Goal: Information Seeking & Learning: Check status

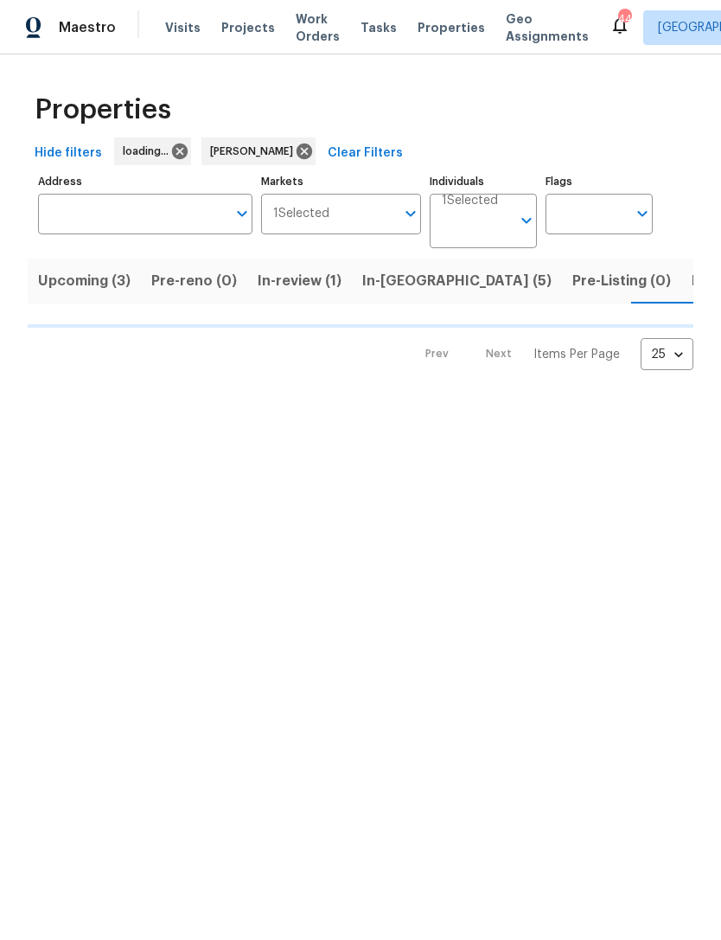
scroll to position [0, 23]
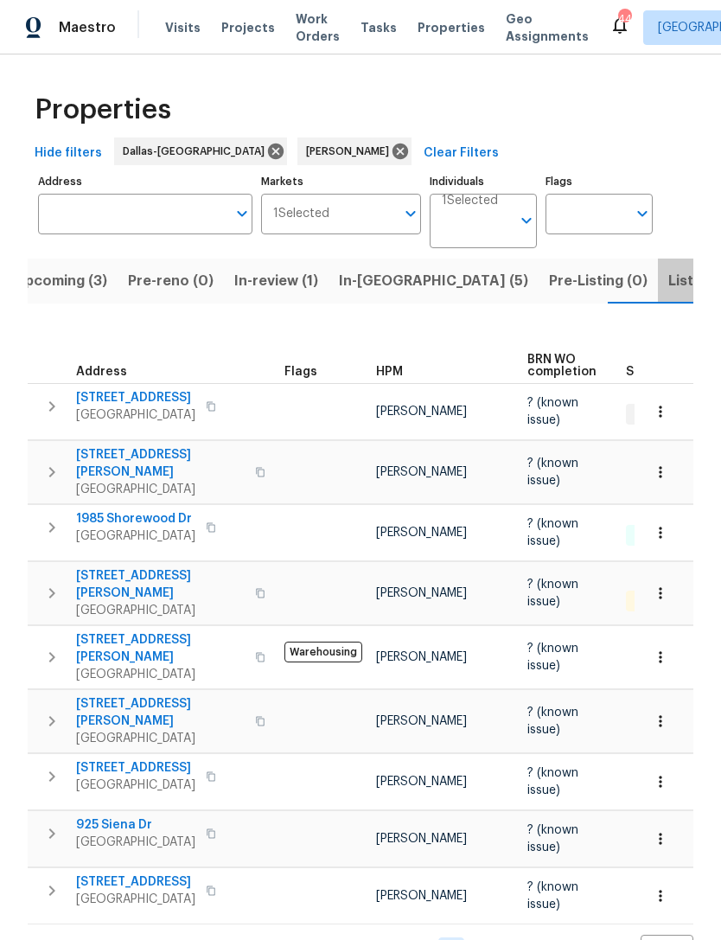
click at [668, 284] on span "Listed (8)" at bounding box center [701, 281] width 66 height 24
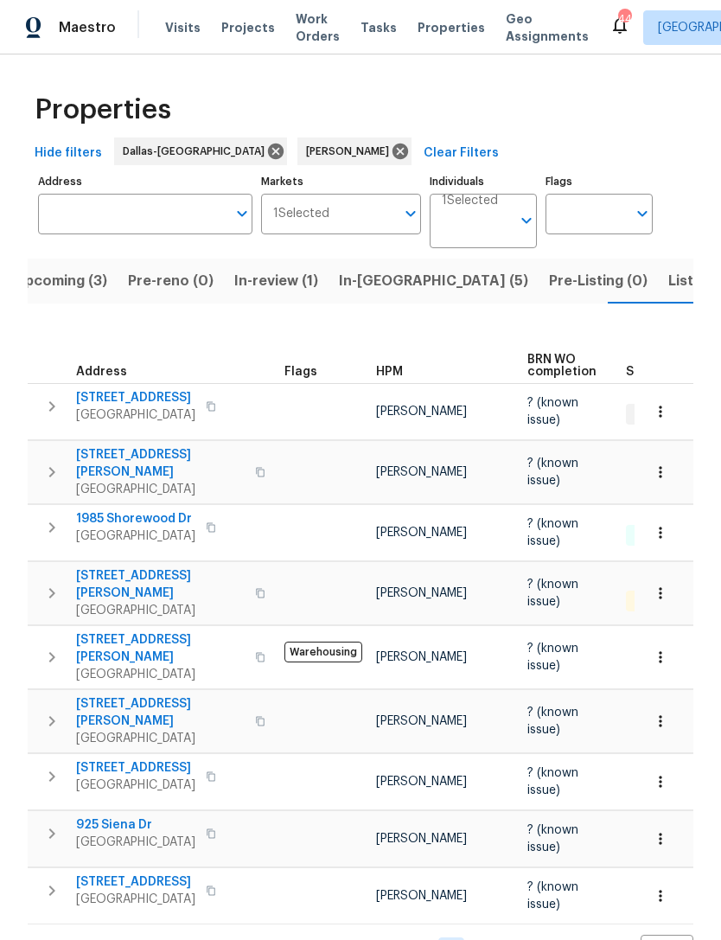
click at [668, 292] on span "Listed (8)" at bounding box center [701, 281] width 66 height 24
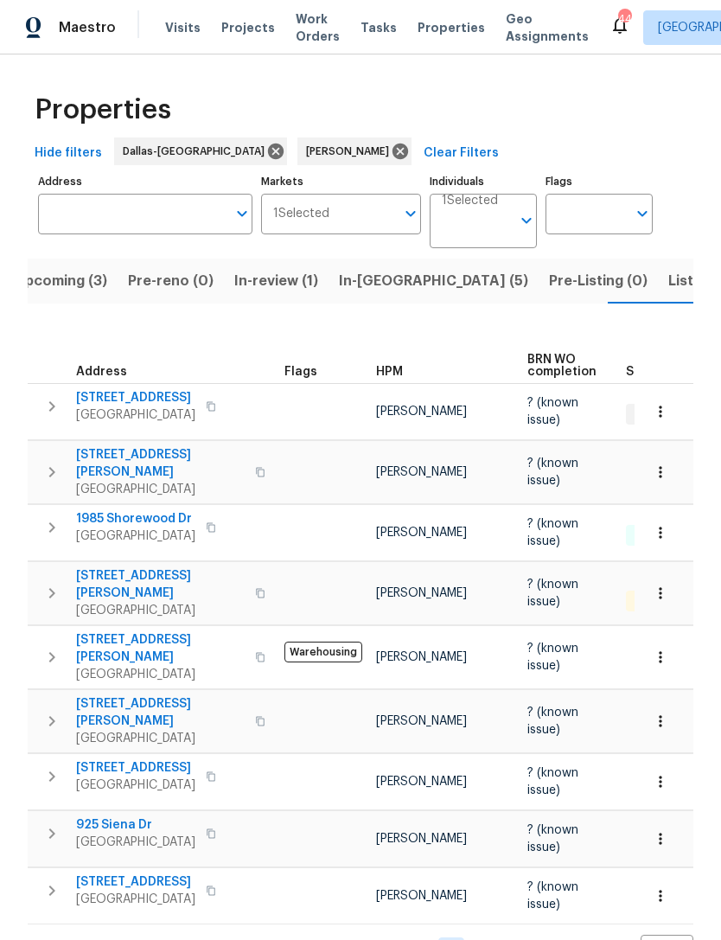
click at [668, 285] on span "Listed (8)" at bounding box center [701, 281] width 66 height 24
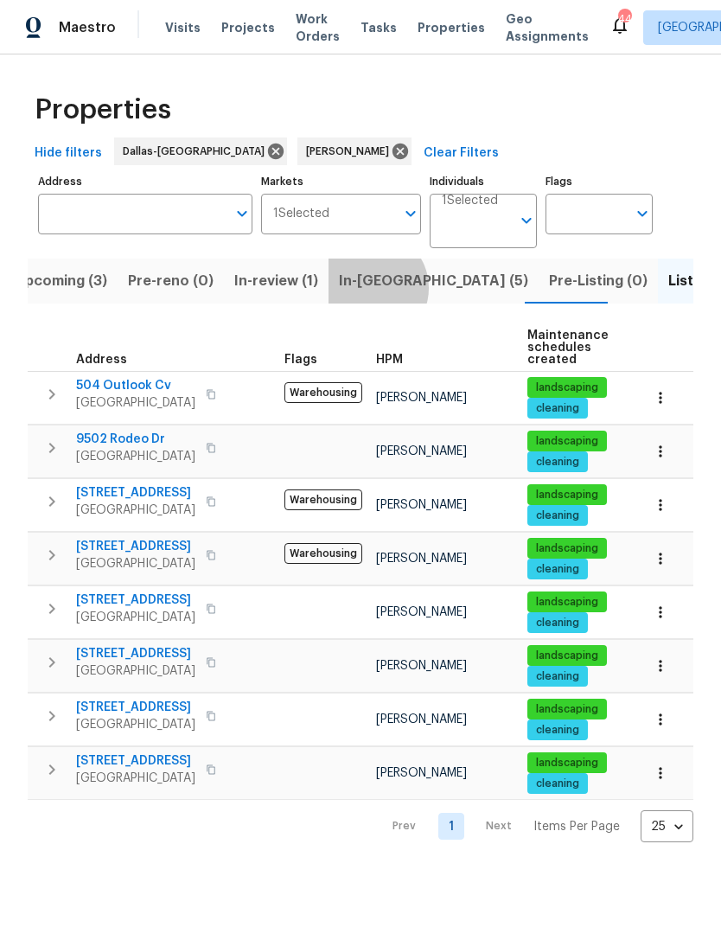
click at [361, 289] on span "In-[GEOGRAPHIC_DATA] (5)" at bounding box center [433, 281] width 189 height 24
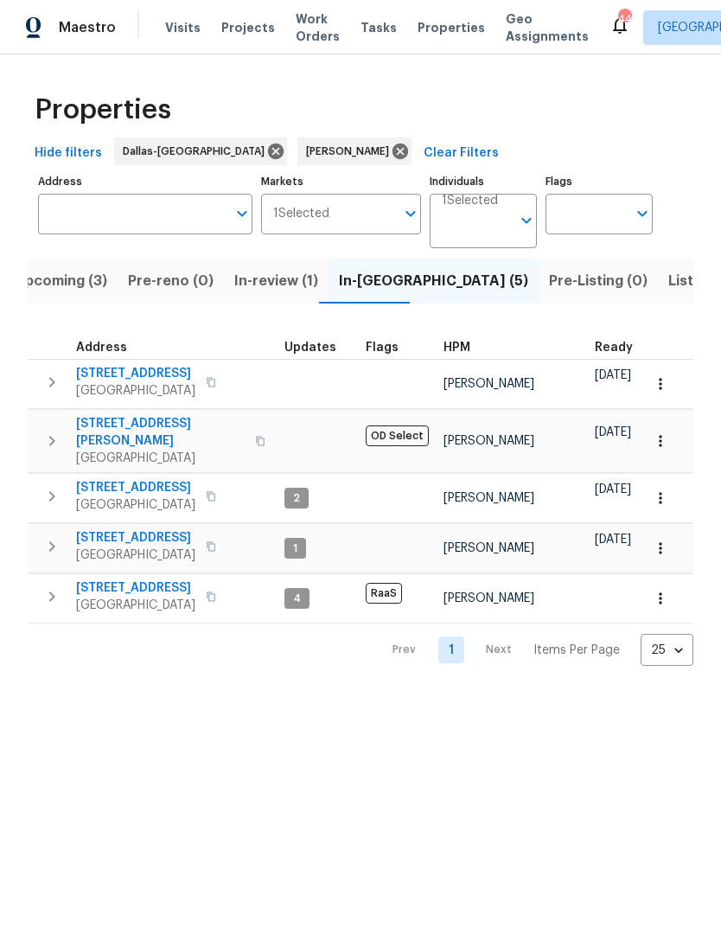
click at [128, 529] on span "[STREET_ADDRESS]" at bounding box center [135, 537] width 119 height 17
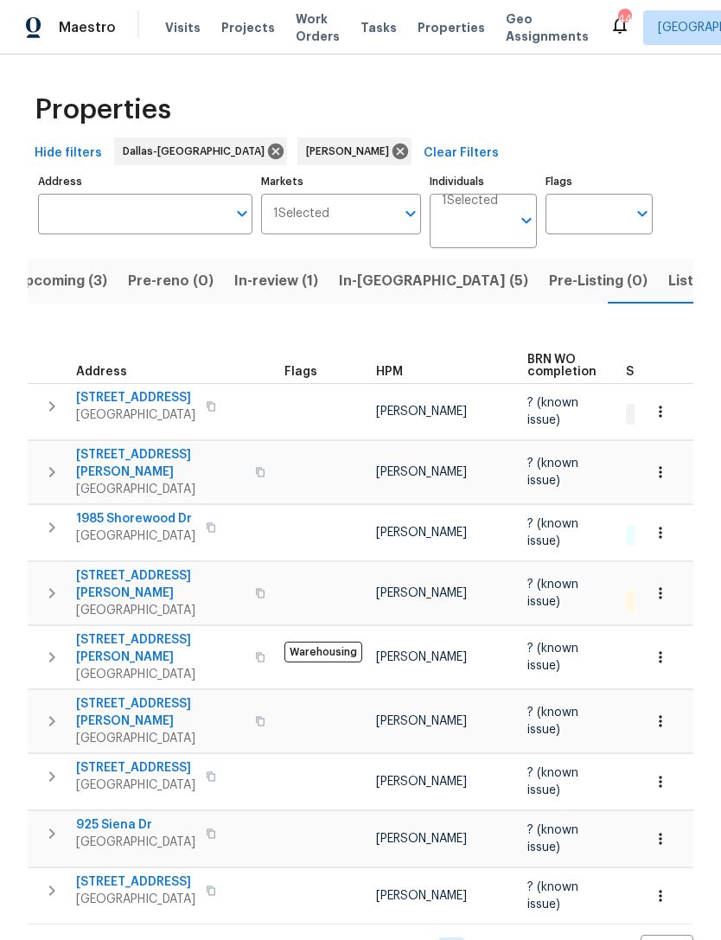
click at [668, 283] on span "Listed (8)" at bounding box center [701, 281] width 66 height 24
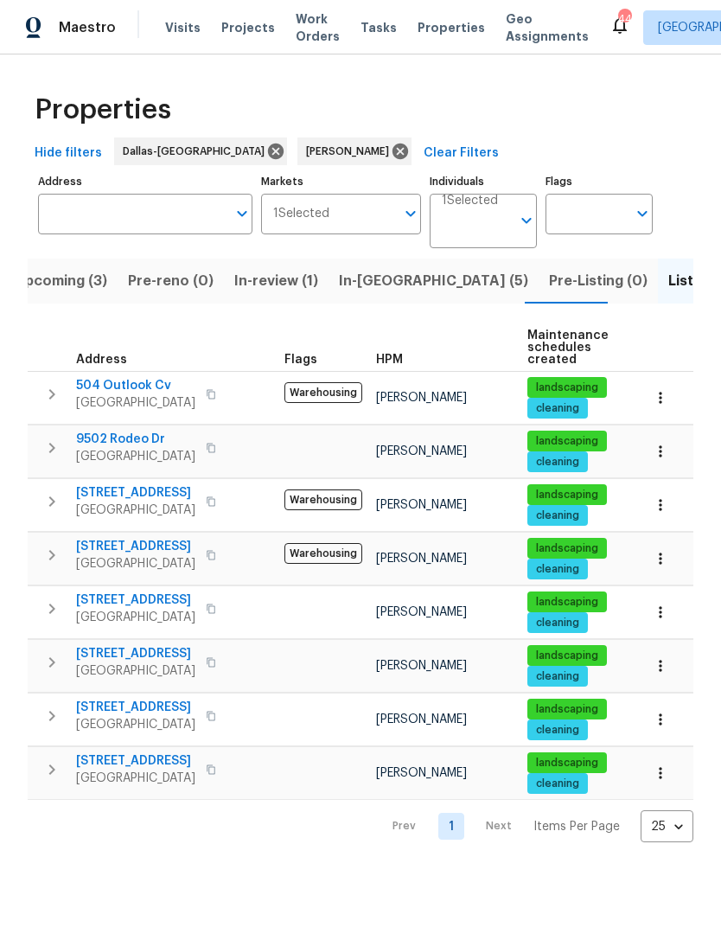
click at [372, 282] on span "In-[GEOGRAPHIC_DATA] (5)" at bounding box center [433, 281] width 189 height 24
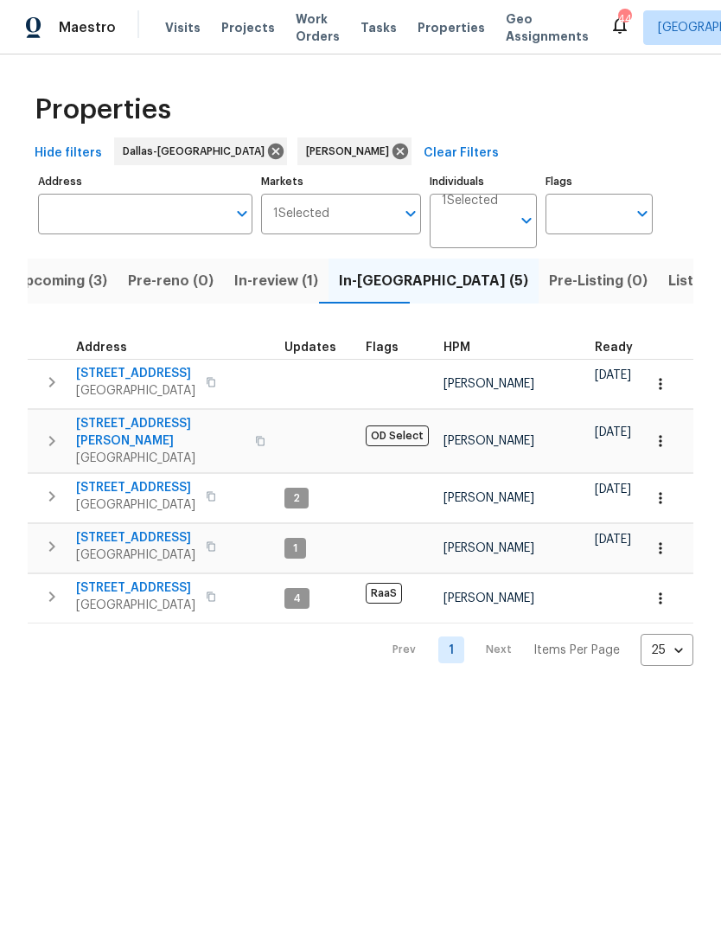
click at [668, 283] on span "Listed (8)" at bounding box center [701, 281] width 66 height 24
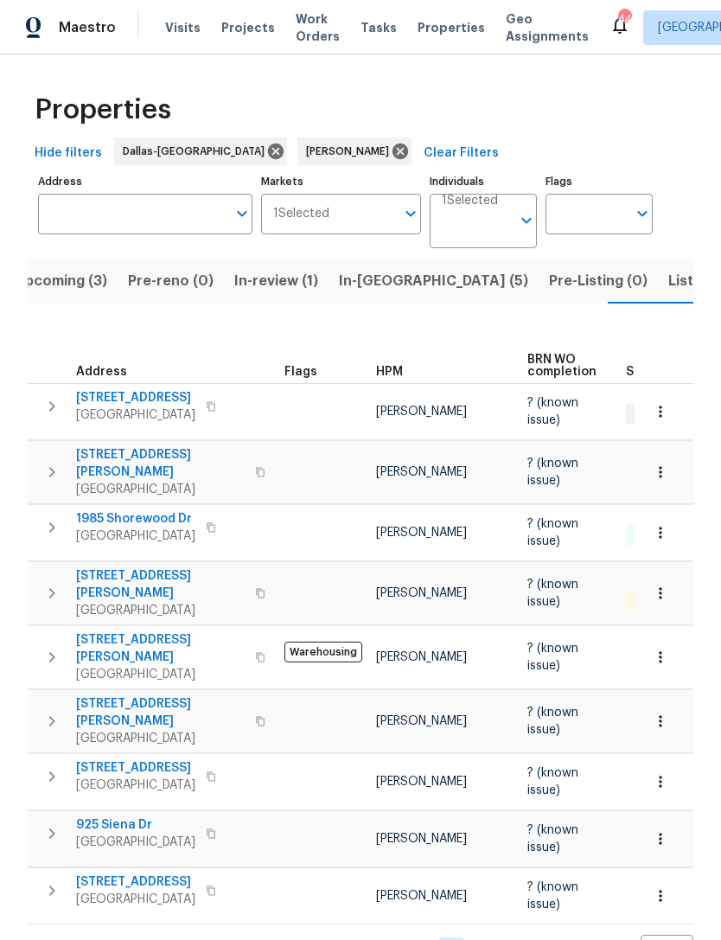
click at [668, 284] on span "Listed (8)" at bounding box center [701, 281] width 66 height 24
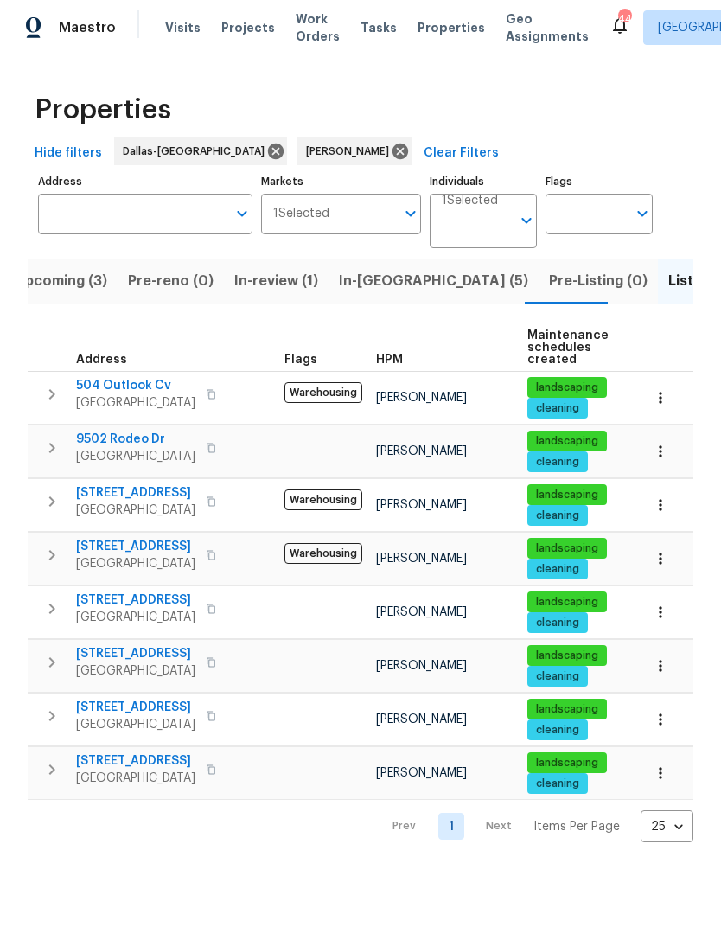
click at [373, 284] on span "In-[GEOGRAPHIC_DATA] (5)" at bounding box center [433, 281] width 189 height 24
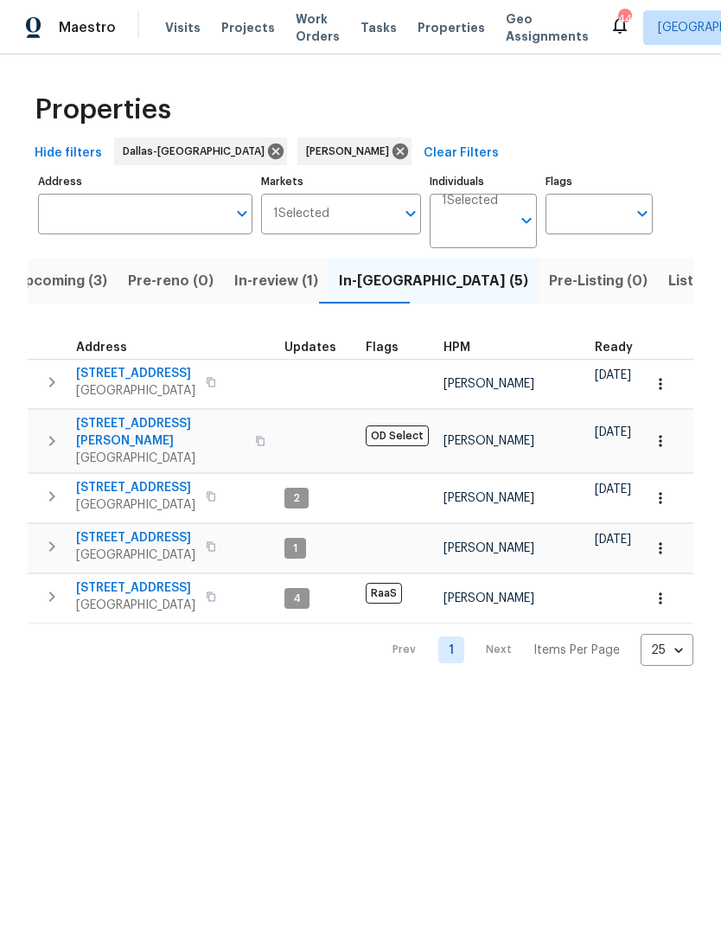
click at [668, 277] on span "Listed (8)" at bounding box center [701, 281] width 66 height 24
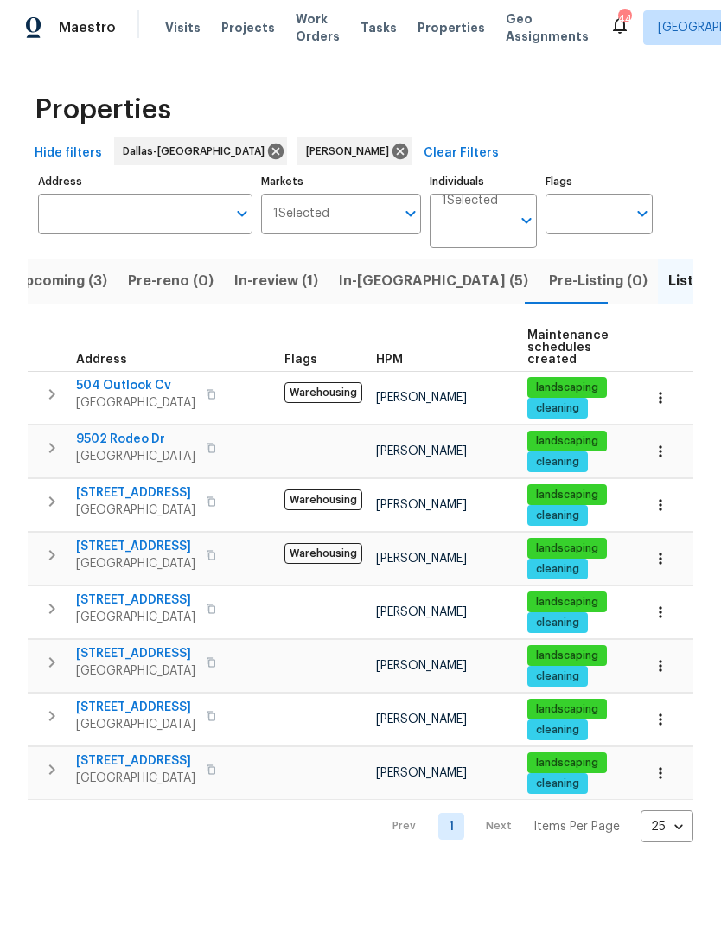
click at [248, 277] on span "In-review (1)" at bounding box center [276, 281] width 84 height 24
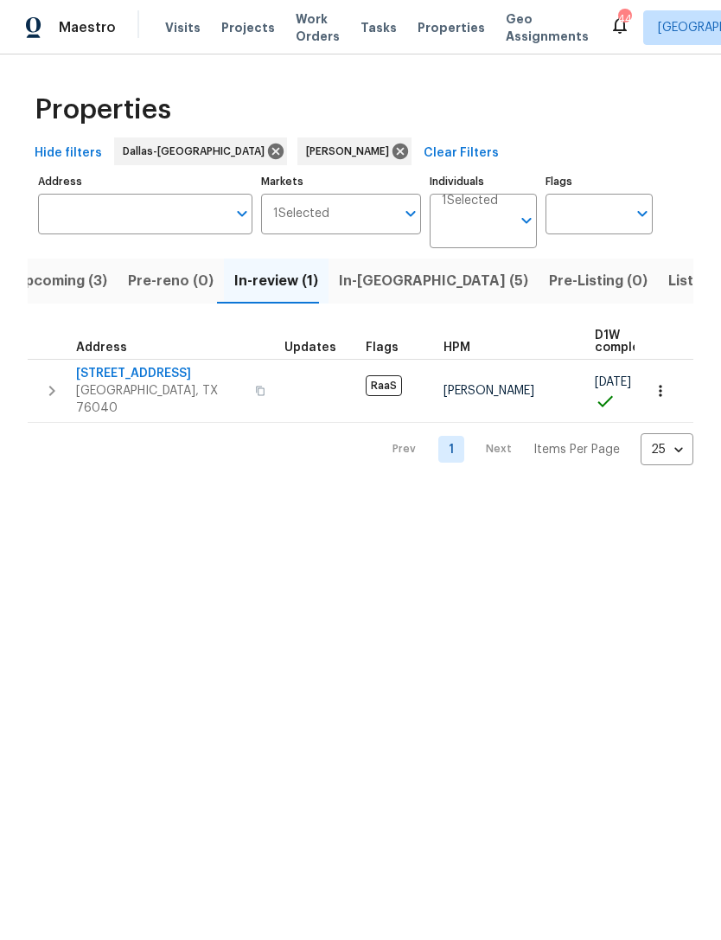
click at [322, 247] on div "Markets 1 Selected Markets" at bounding box center [341, 209] width 161 height 80
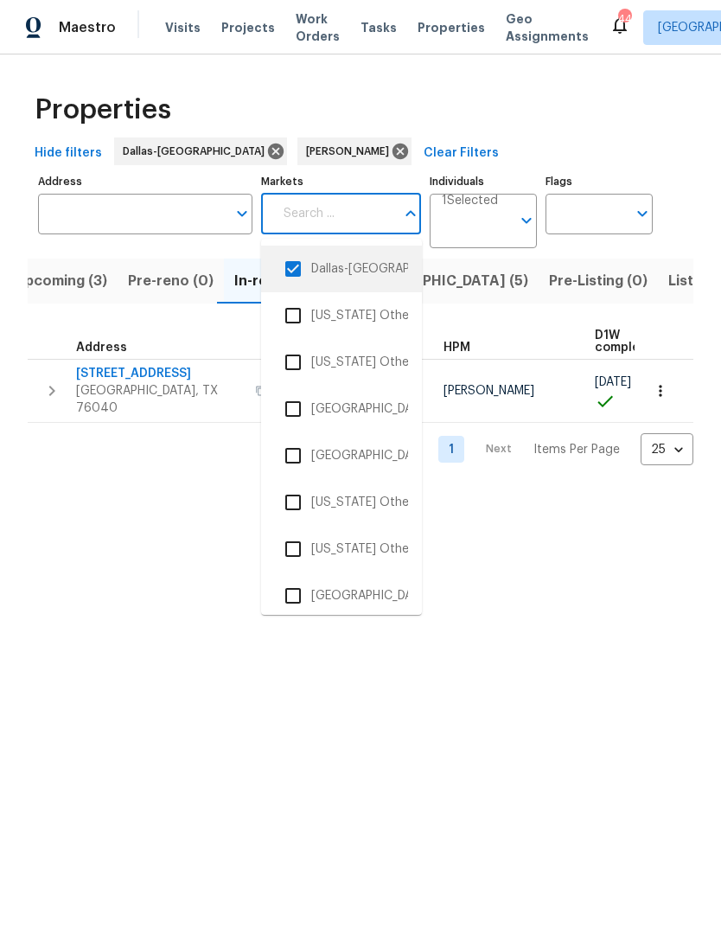
click at [359, 286] on li "Dallas-[GEOGRAPHIC_DATA]" at bounding box center [341, 269] width 133 height 36
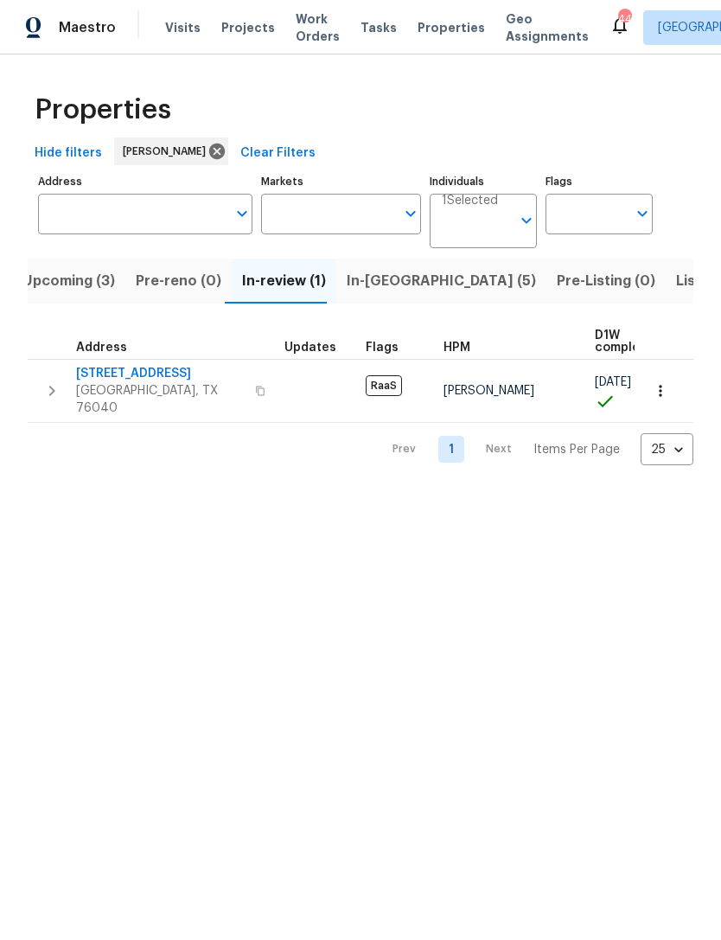
click at [308, 216] on input "Markets" at bounding box center [328, 214] width 135 height 41
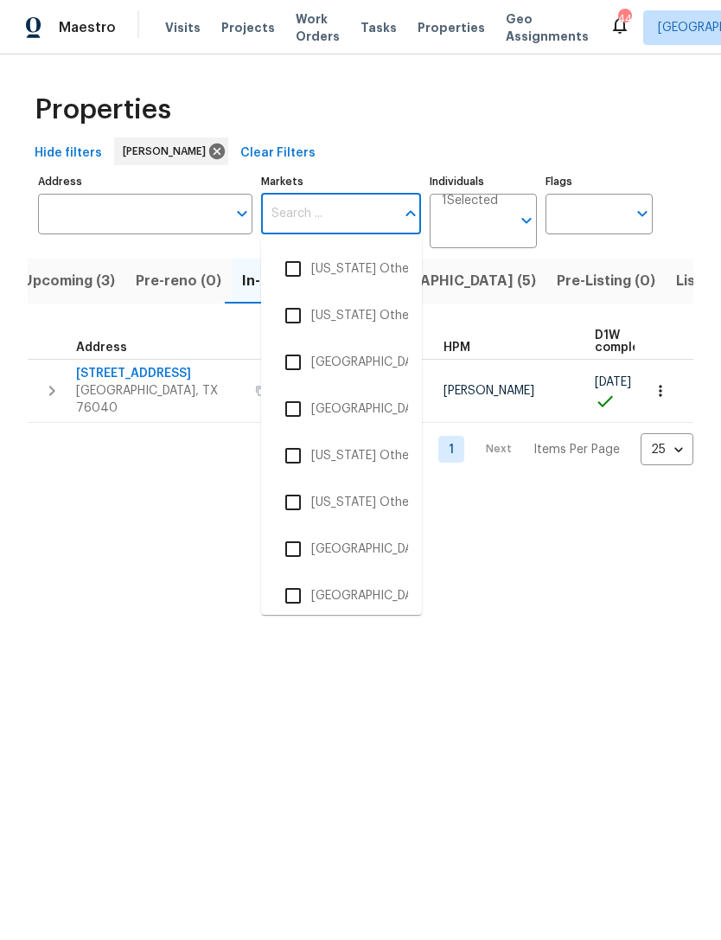
click at [618, 493] on html "Maestro Visits Projects Work Orders Tasks Properties Geo Assignments 44 [GEOGRA…" at bounding box center [360, 246] width 721 height 493
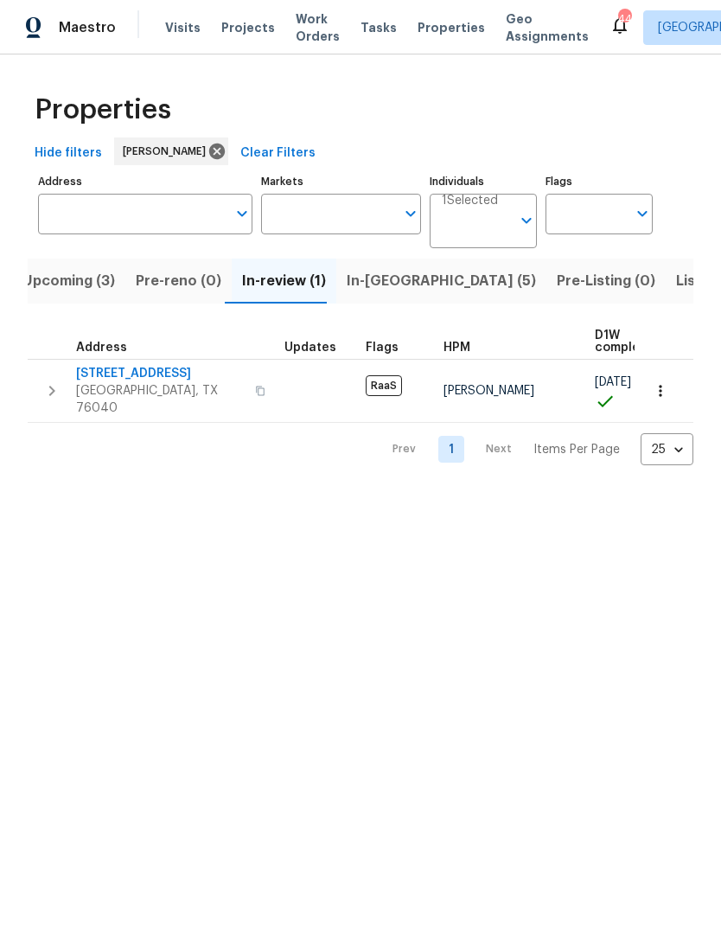
click at [363, 281] on span "In-[GEOGRAPHIC_DATA] (5)" at bounding box center [441, 281] width 189 height 24
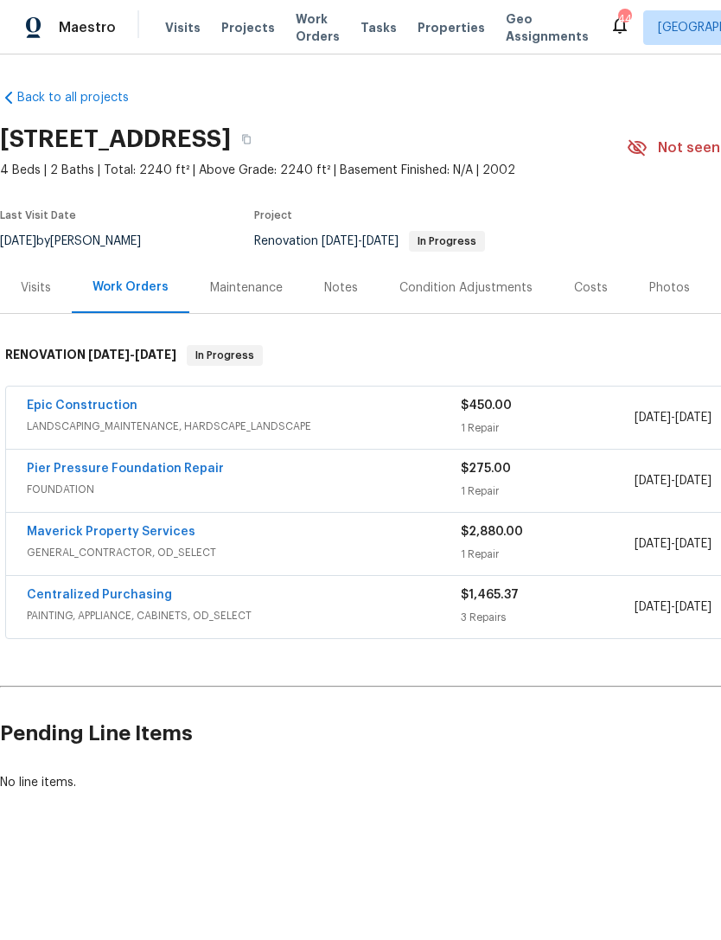
click at [100, 527] on link "Maverick Property Services" at bounding box center [111, 532] width 169 height 12
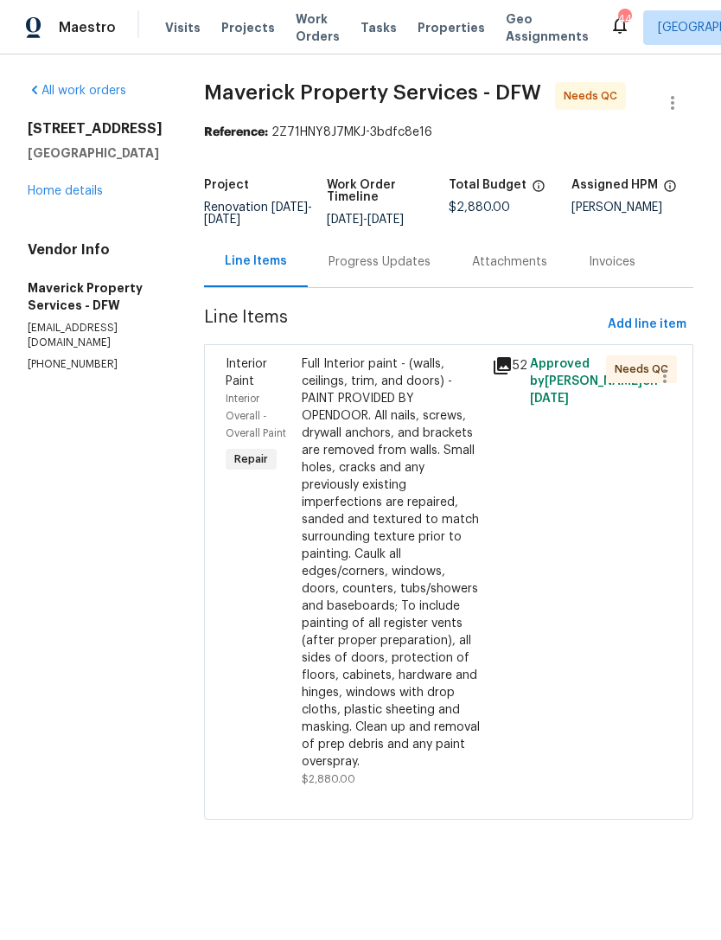
click at [422, 271] on div "Progress Updates" at bounding box center [380, 261] width 102 height 17
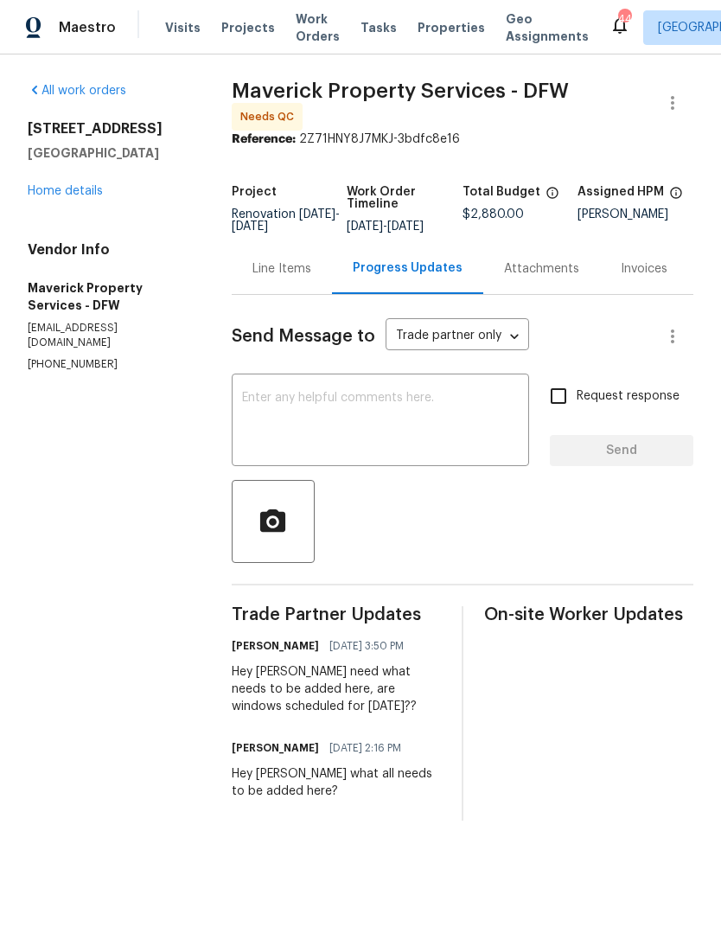
click at [67, 196] on link "Home details" at bounding box center [65, 191] width 75 height 12
